Goal: Transaction & Acquisition: Purchase product/service

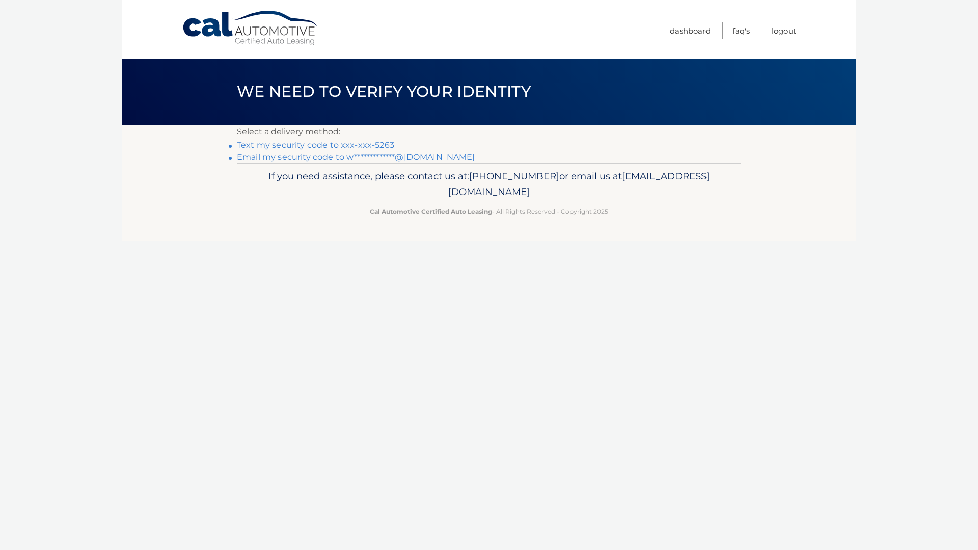
click at [366, 145] on link "Text my security code to xxx-xxx-5263" at bounding box center [315, 145] width 157 height 10
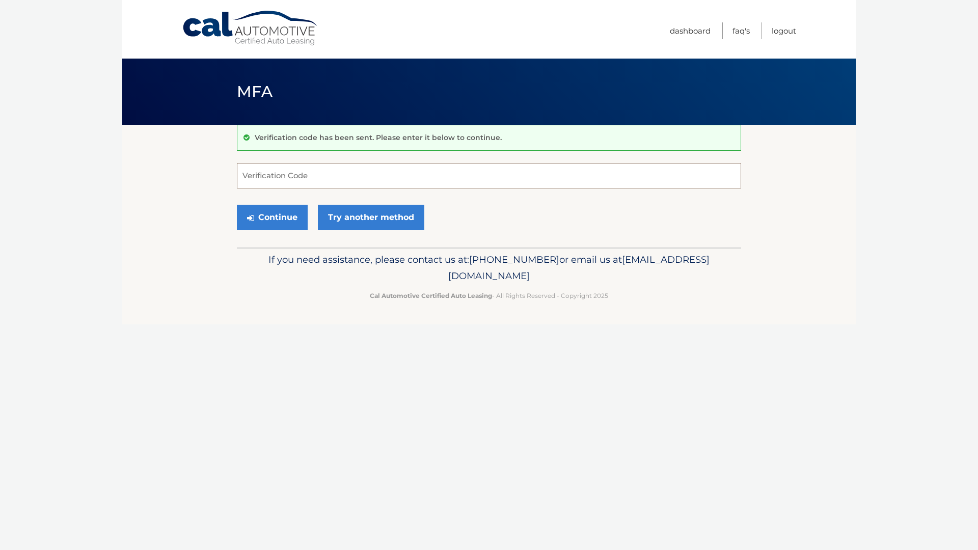
click at [289, 177] on input "Verification Code" at bounding box center [489, 175] width 504 height 25
click at [271, 175] on input "Verification Code" at bounding box center [489, 175] width 504 height 25
type input "012097"
click at [237, 205] on button "Continue" at bounding box center [272, 217] width 71 height 25
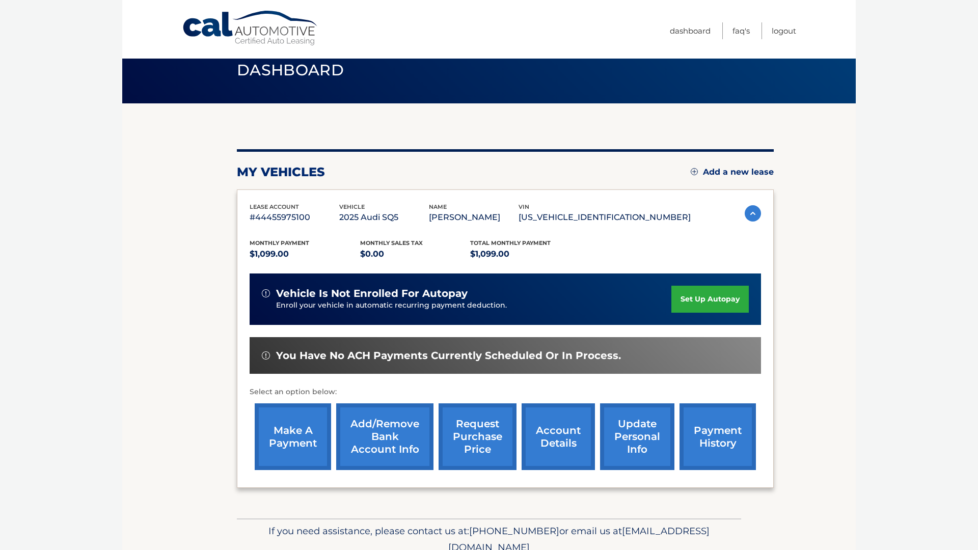
scroll to position [67, 0]
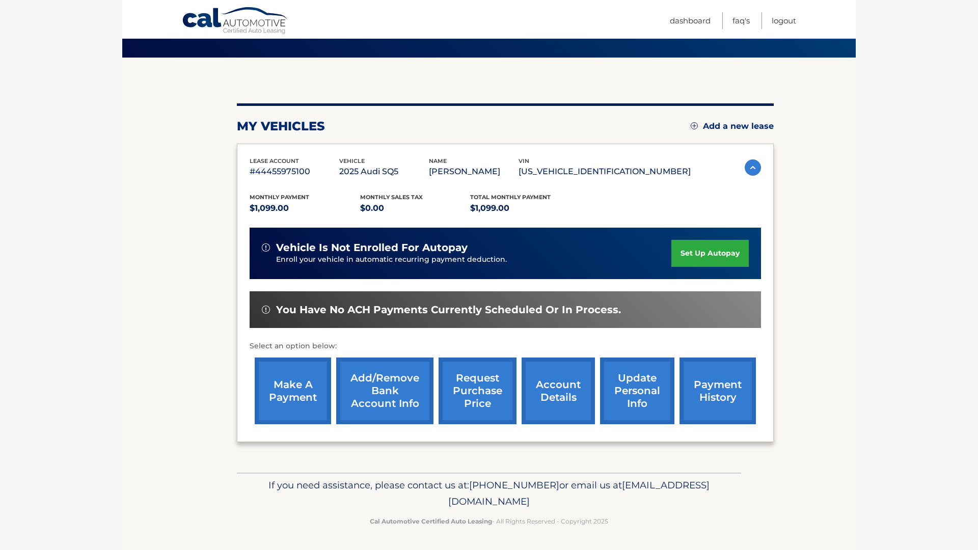
click at [293, 386] on link "make a payment" at bounding box center [293, 390] width 76 height 67
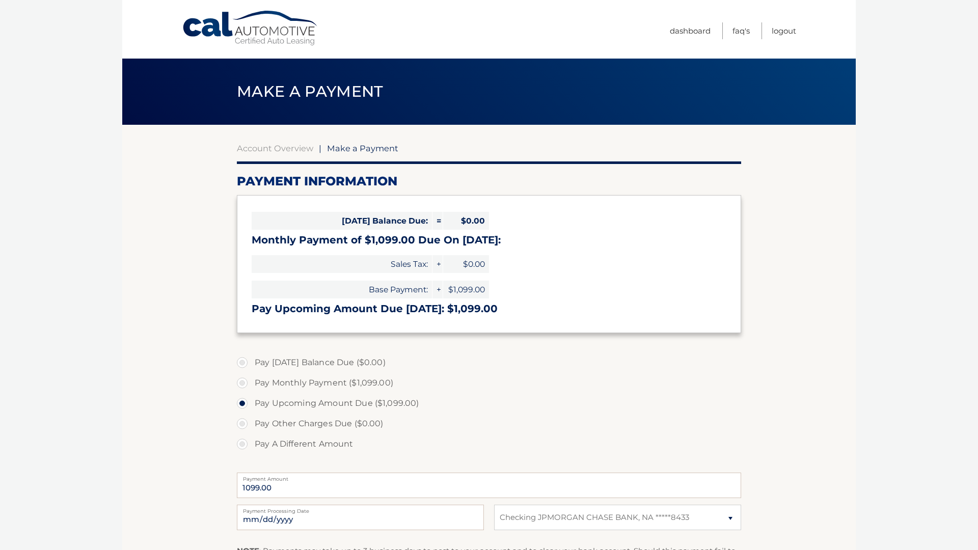
select select "MDI5MjgxOTctYTg3MS00MmYyLTk0ZGEtYmZiZjM0YzM0MTlk"
